Goal: Information Seeking & Learning: Learn about a topic

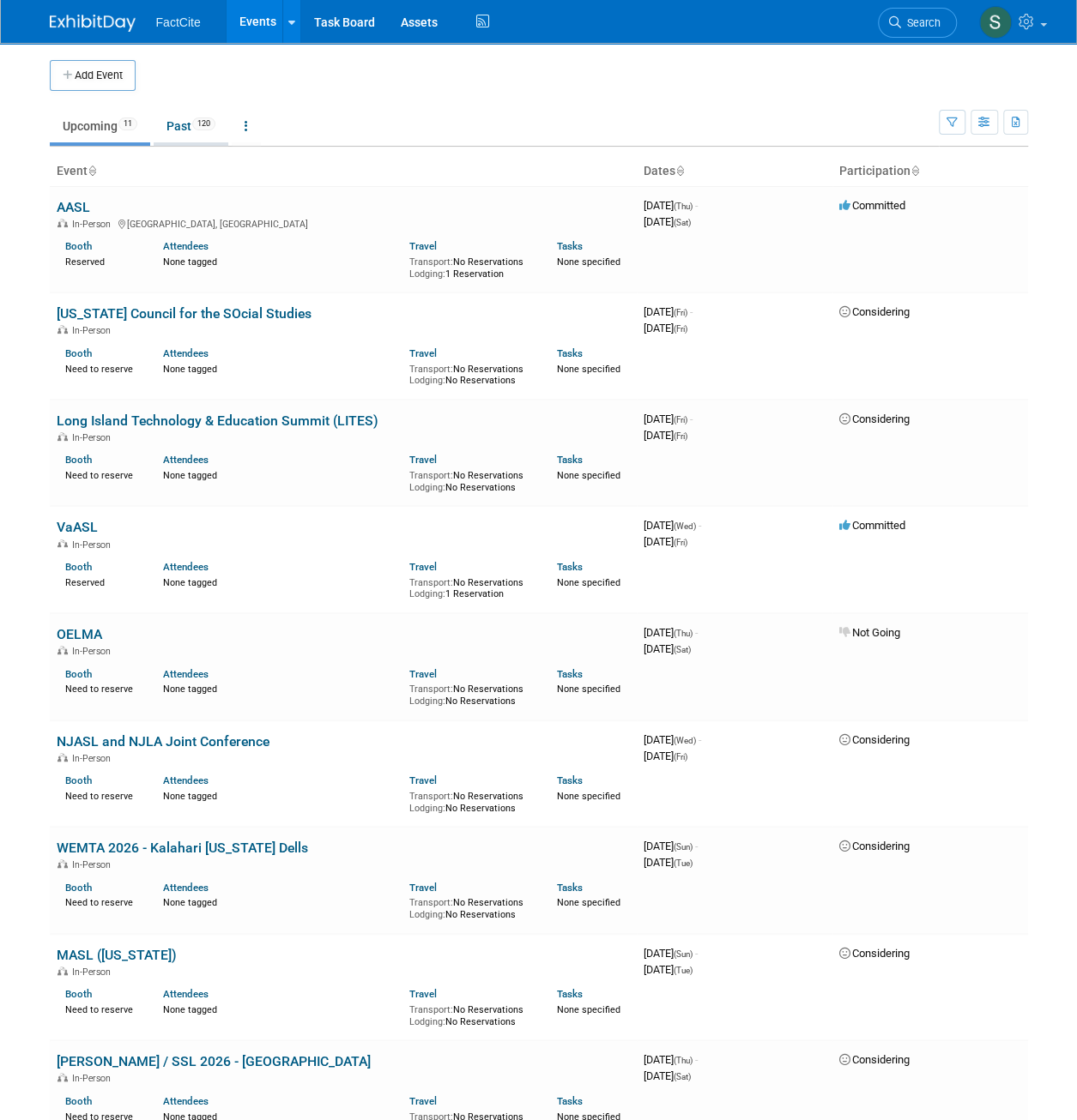
click at [199, 114] on link "Past 120" at bounding box center [191, 125] width 75 height 33
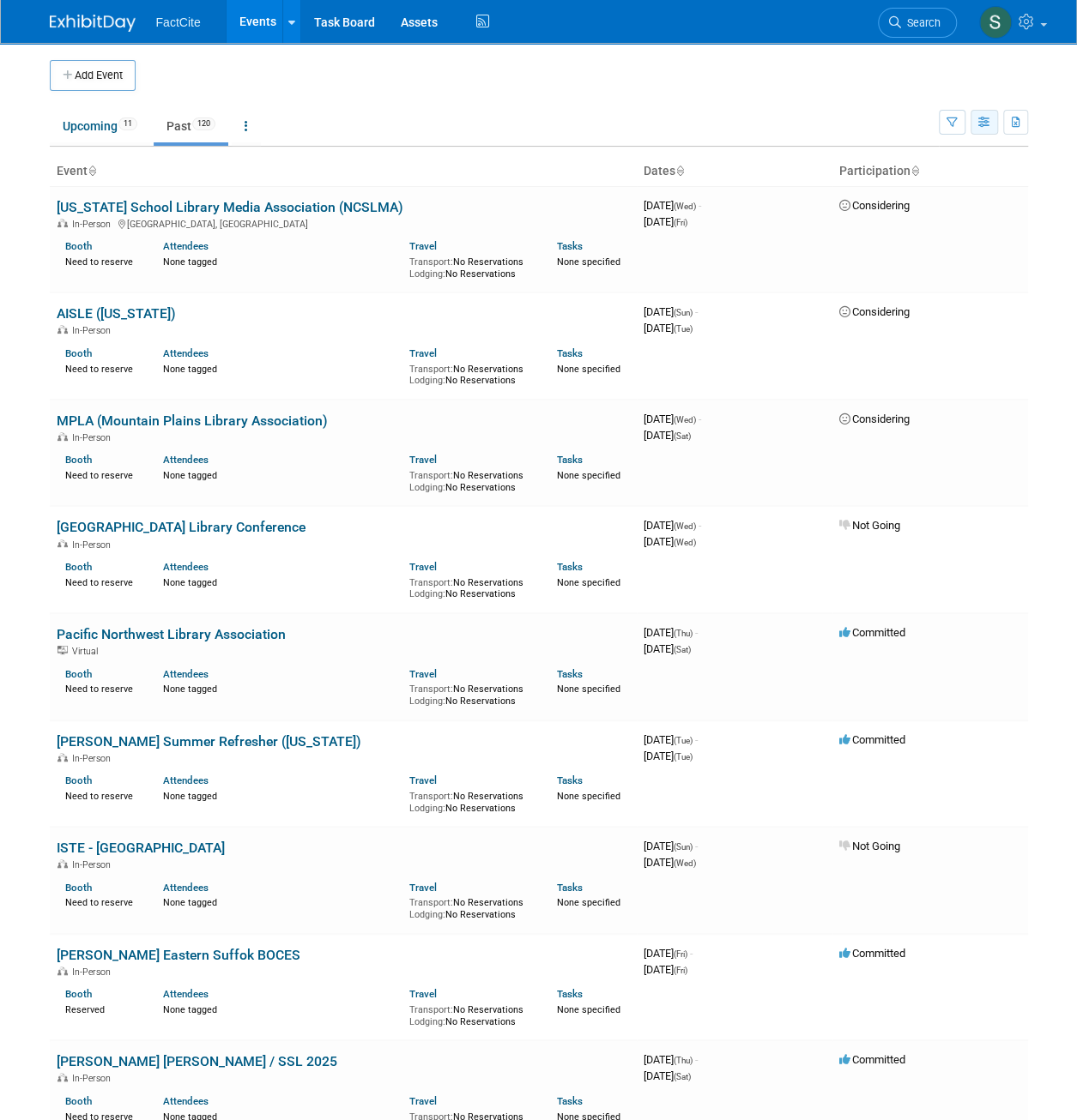
click at [990, 119] on button "button" at bounding box center [984, 121] width 28 height 25
click at [886, 76] on td at bounding box center [559, 75] width 845 height 31
click at [943, 117] on button "button" at bounding box center [952, 121] width 27 height 25
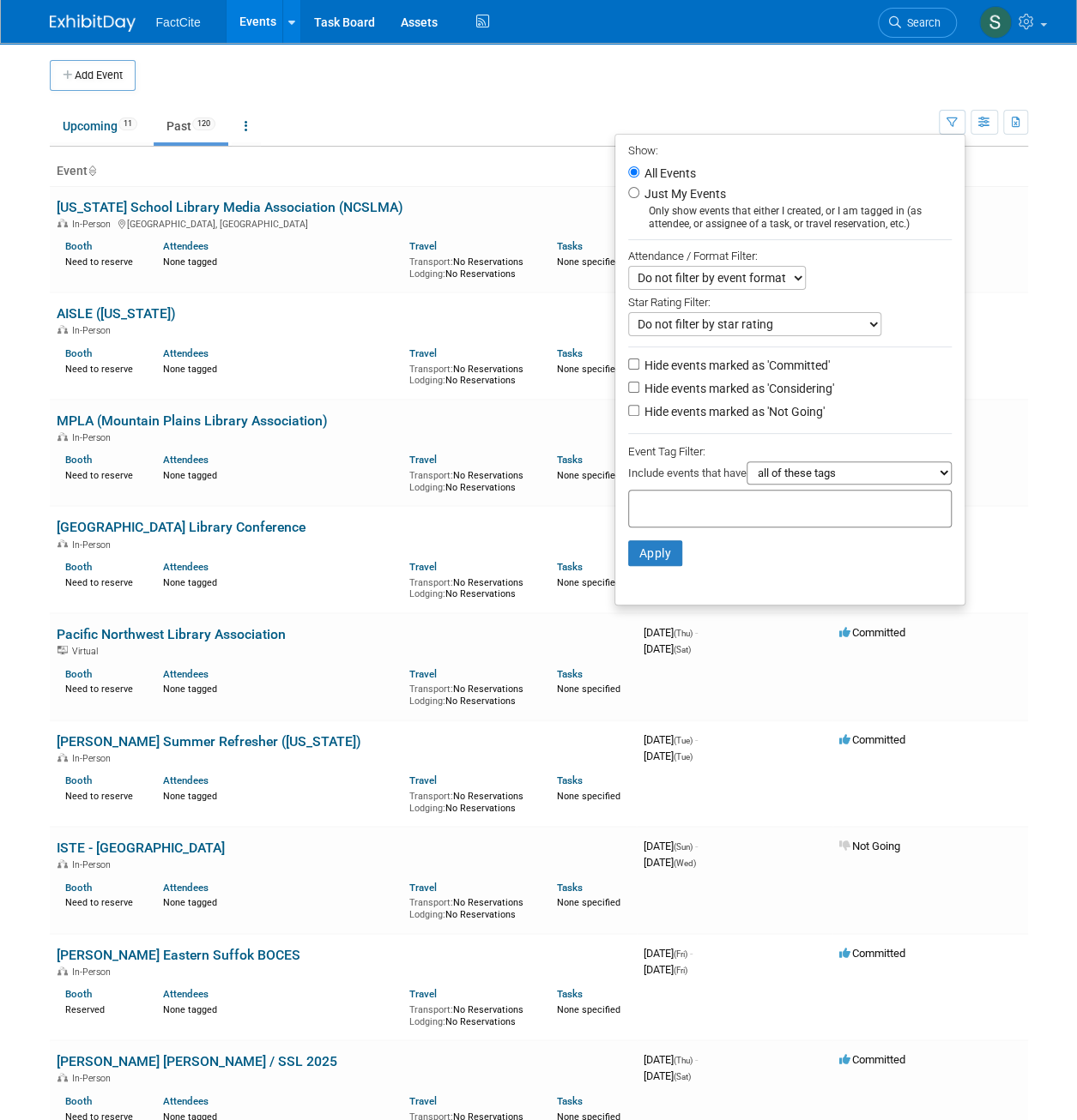
click at [769, 99] on td "Upcoming 11 Past 120 All Events 131 Past and Upcoming Grouped Annually Events g…" at bounding box center [495, 118] width 889 height 56
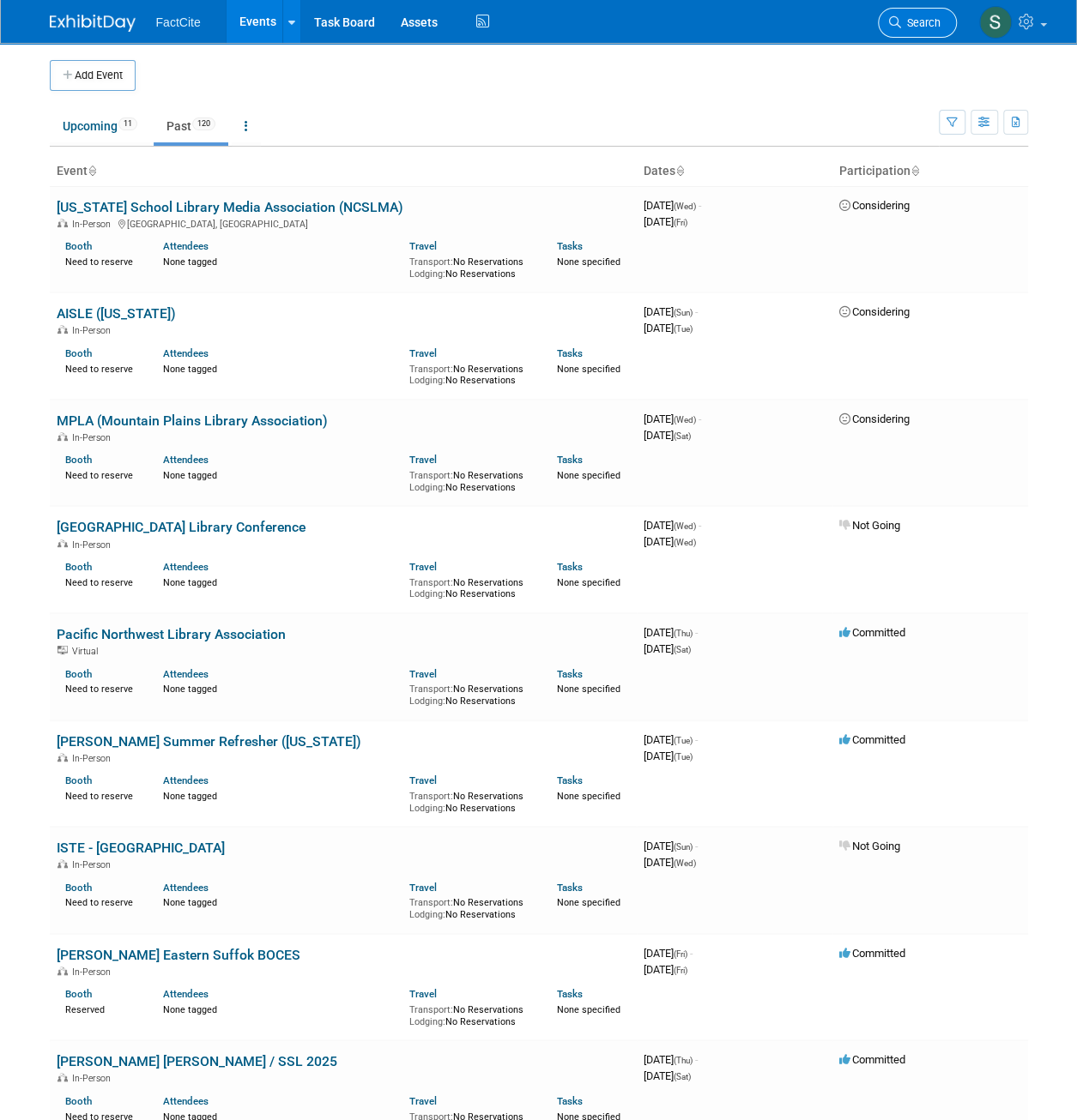
click at [914, 26] on span "Search" at bounding box center [920, 23] width 39 height 13
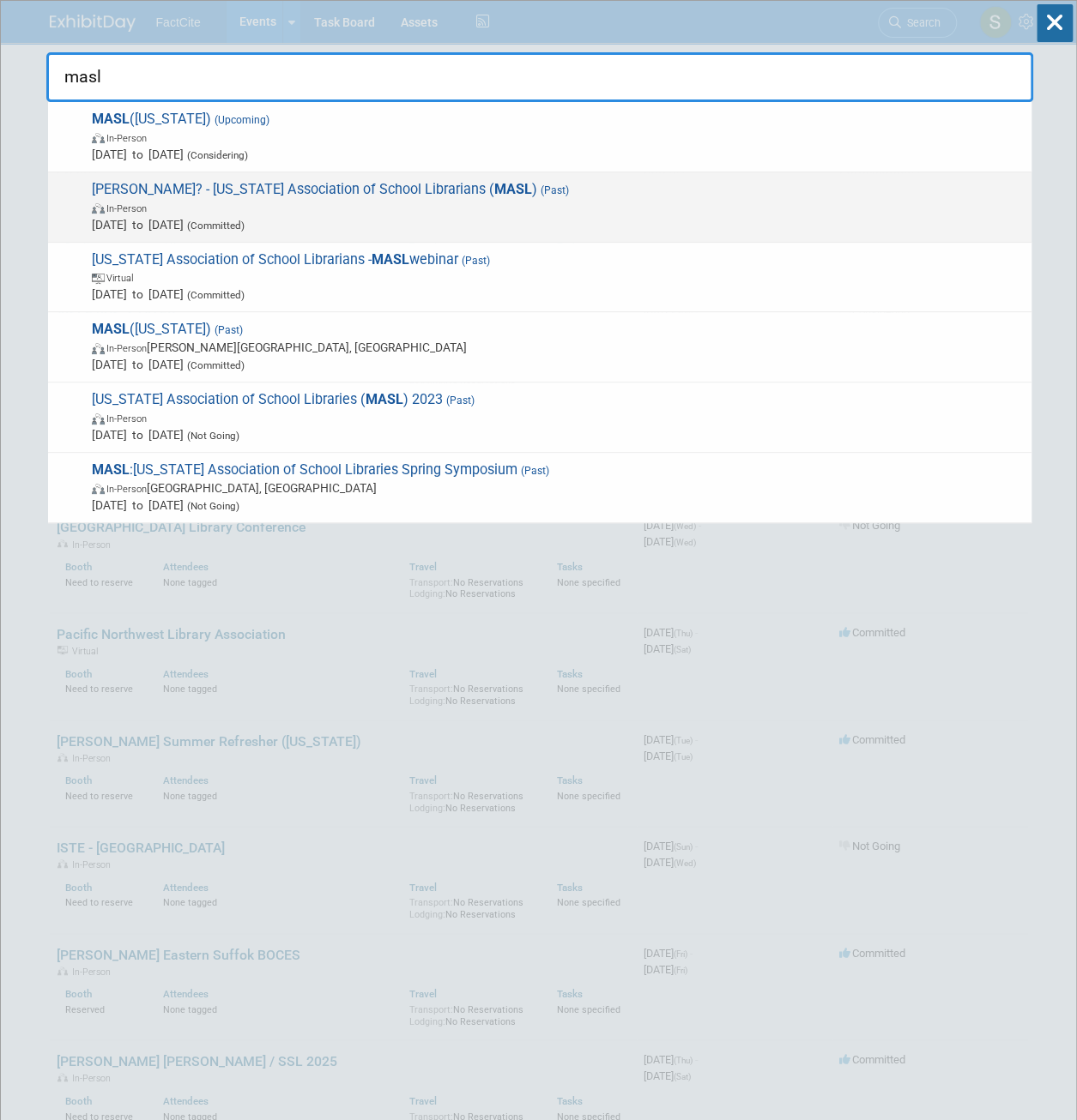
type input "masl"
click at [604, 207] on span "In-Person" at bounding box center [557, 207] width 931 height 17
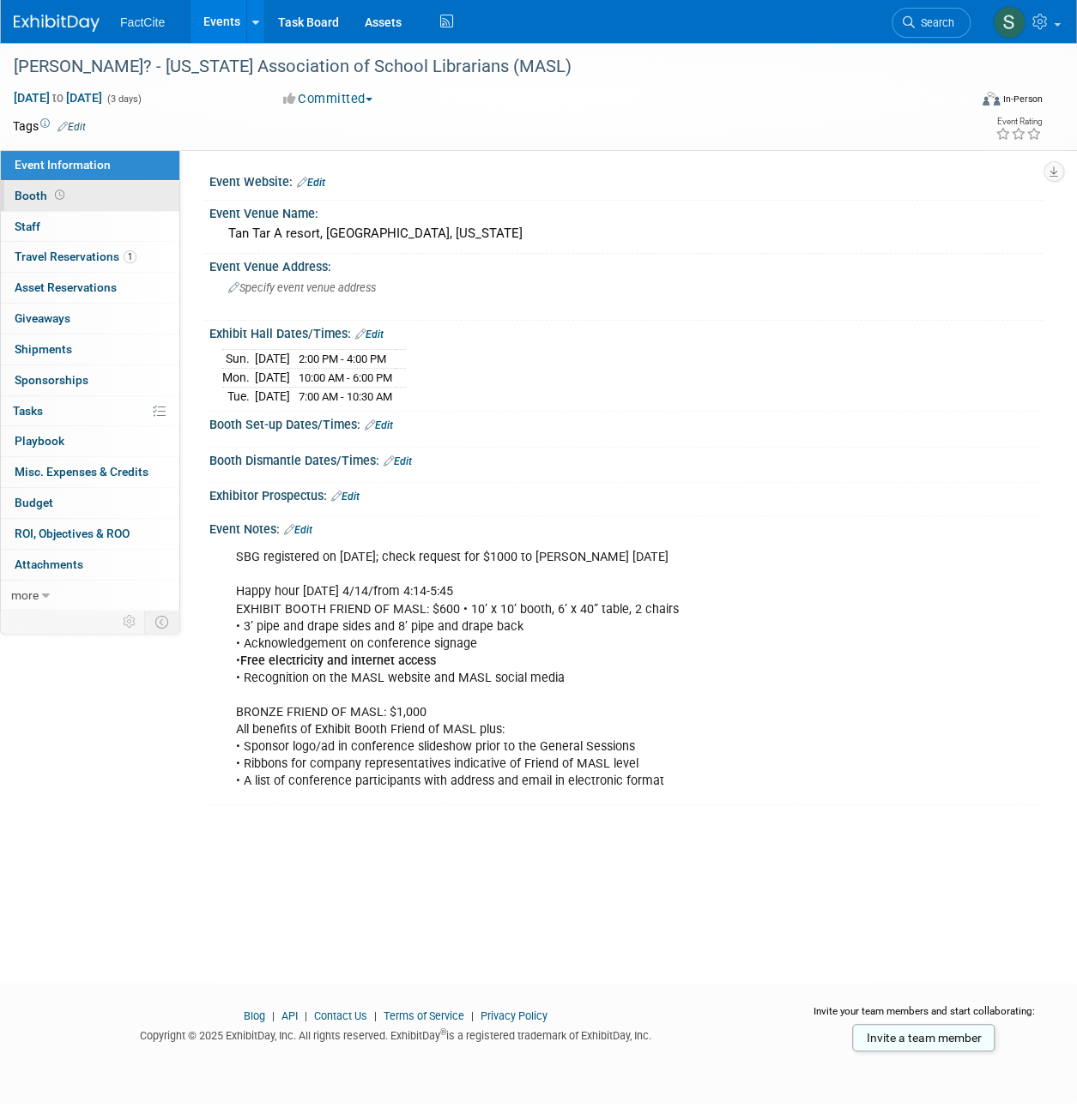
click at [75, 193] on link "Booth" at bounding box center [90, 196] width 178 height 30
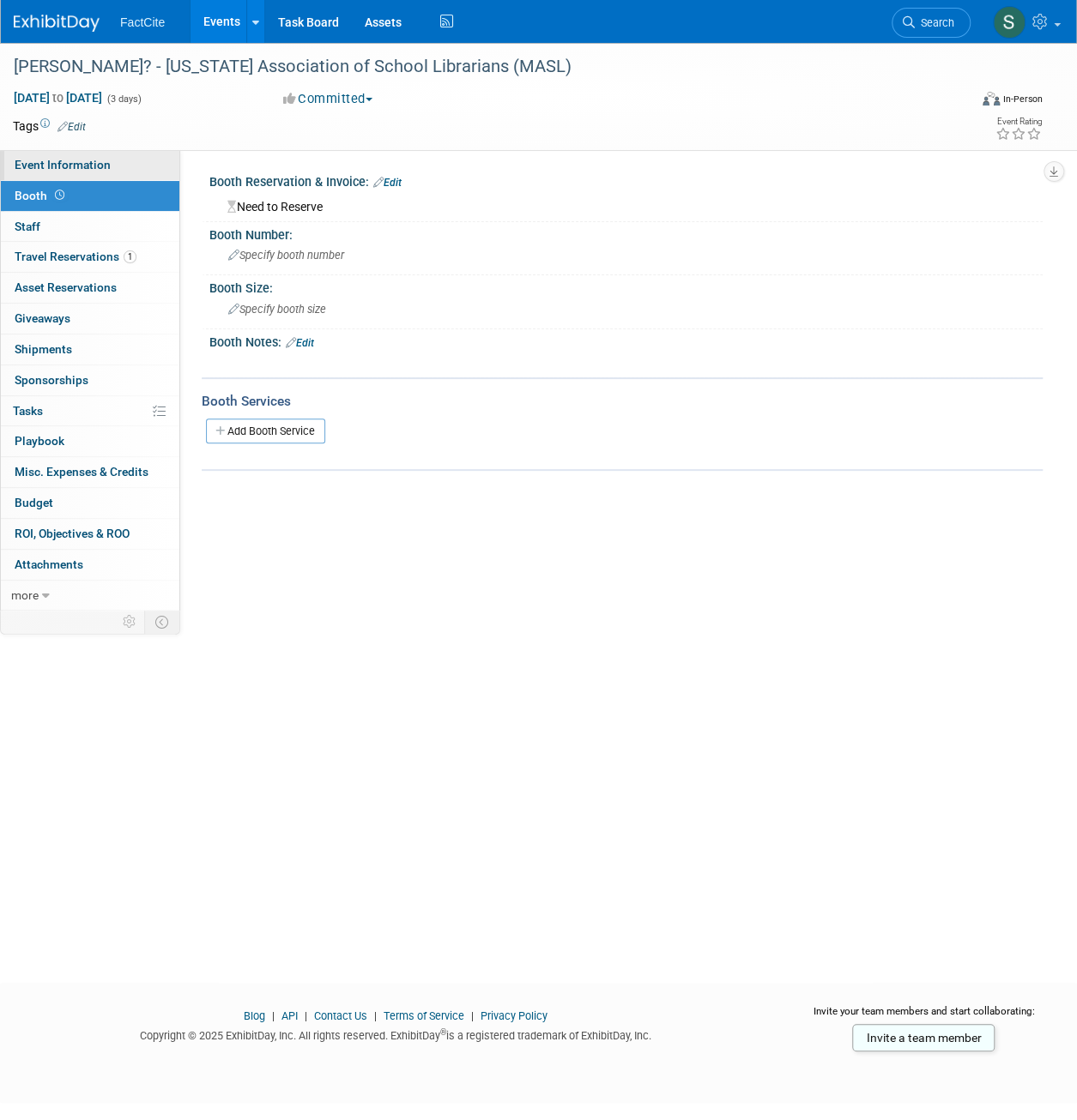
click at [130, 174] on link "Event Information" at bounding box center [90, 165] width 178 height 30
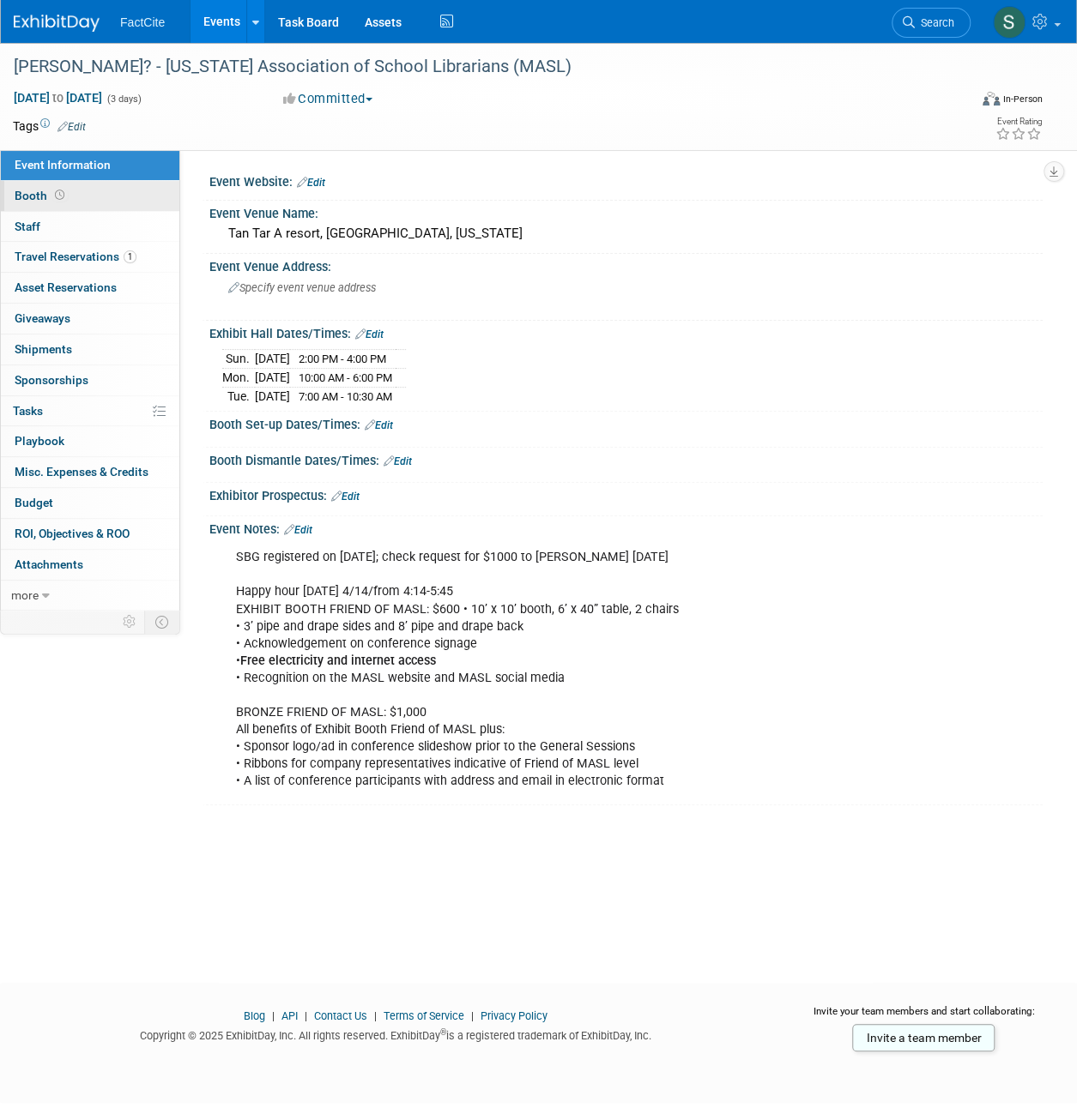
click at [103, 188] on link "Booth" at bounding box center [90, 196] width 178 height 30
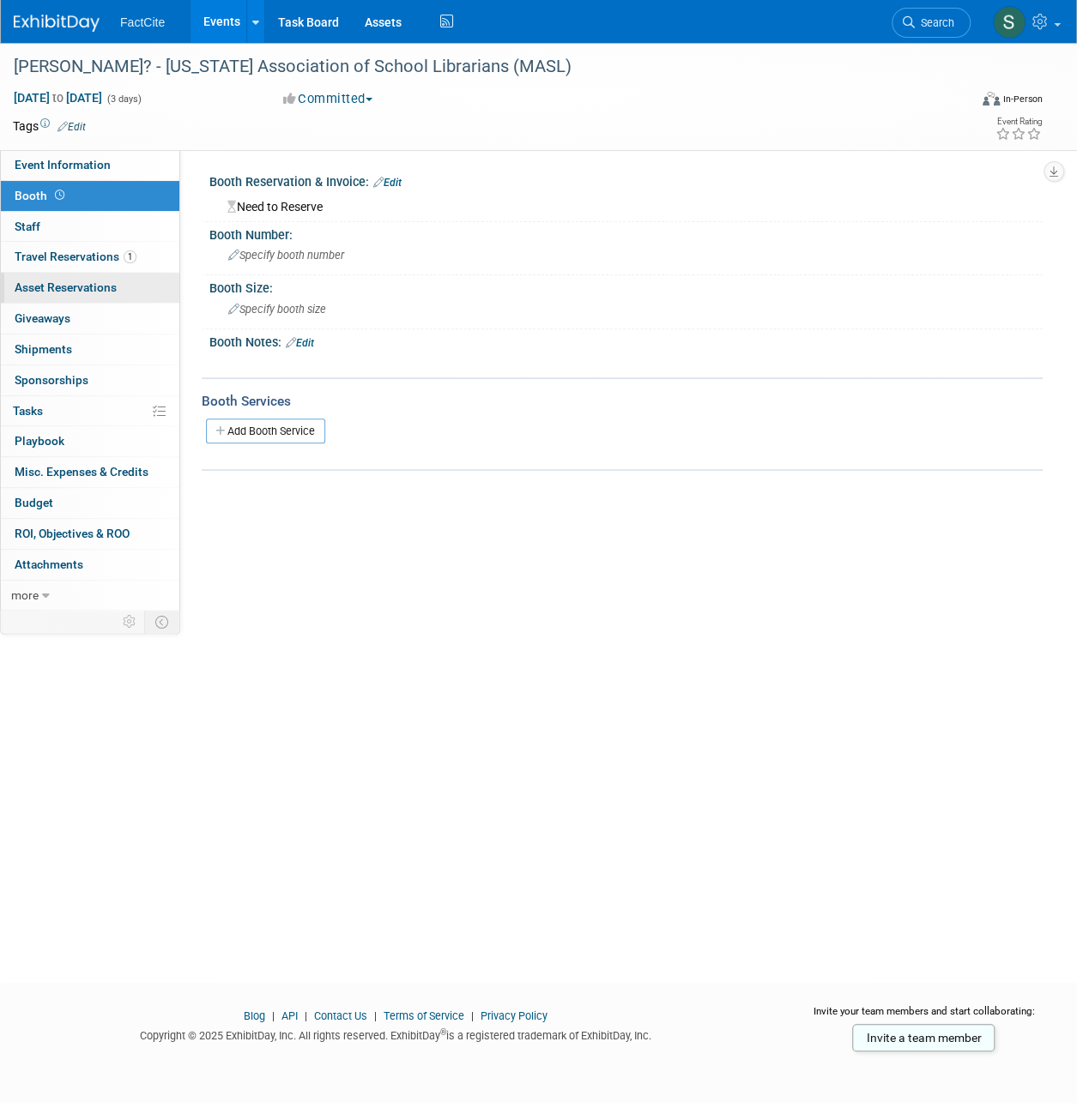
click at [76, 281] on span "Asset Reservations 0" at bounding box center [66, 288] width 102 height 14
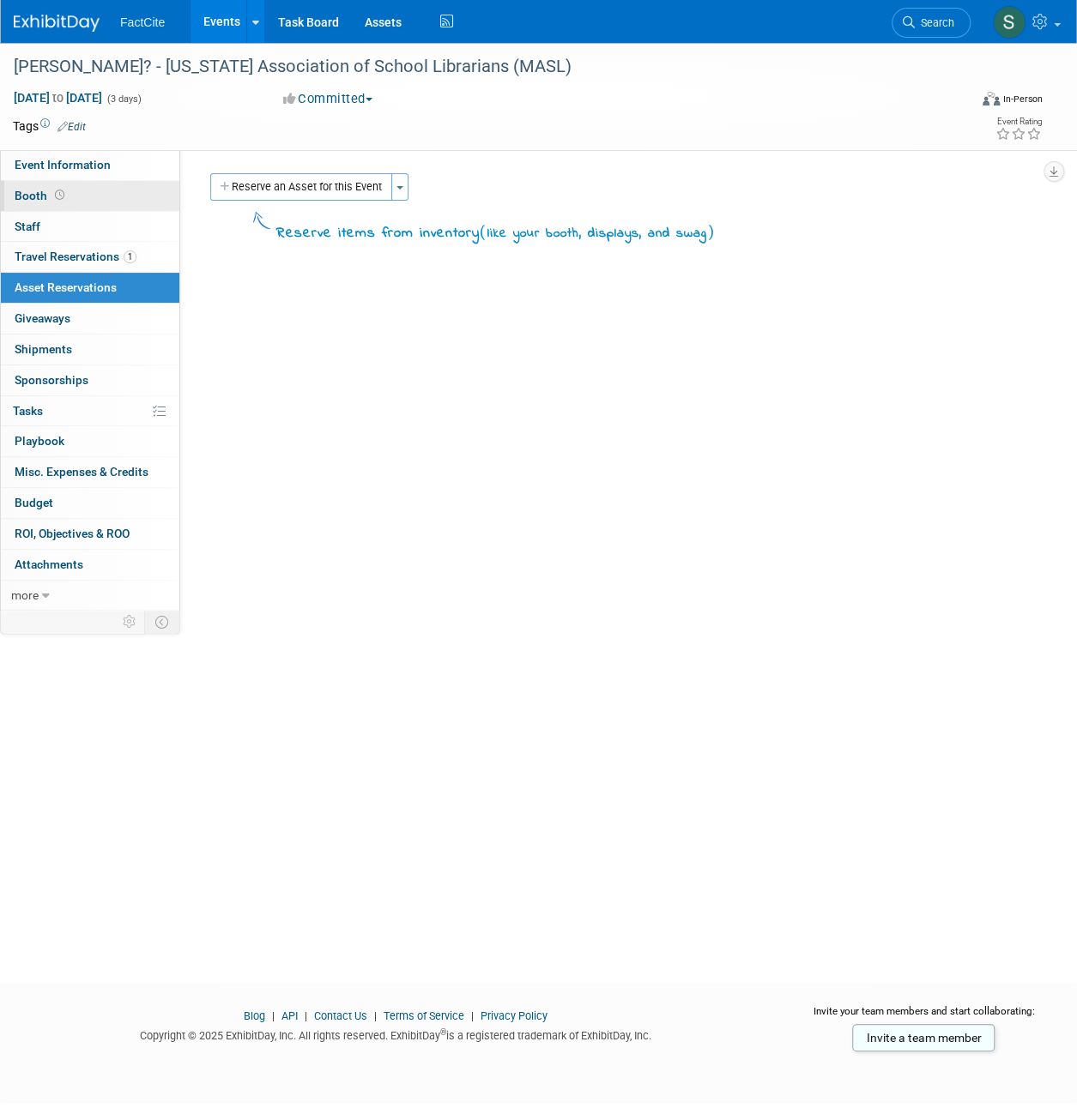
click at [76, 184] on link "Booth" at bounding box center [90, 196] width 178 height 30
